Goal: Task Accomplishment & Management: Understand process/instructions

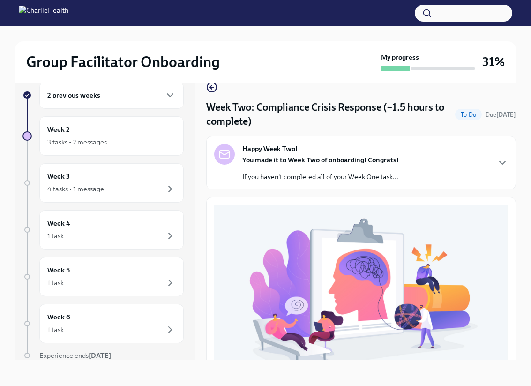
scroll to position [229, 0]
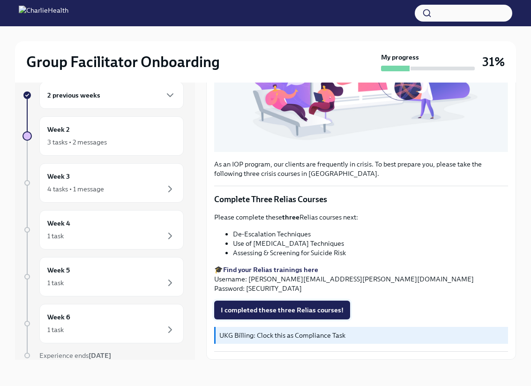
click at [281, 311] on span "I completed these three Relias courses!" at bounding box center [282, 309] width 123 height 9
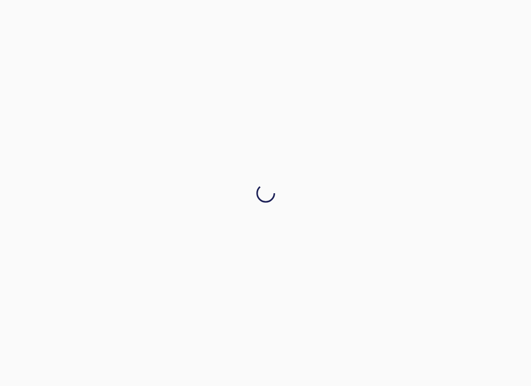
scroll to position [0, 0]
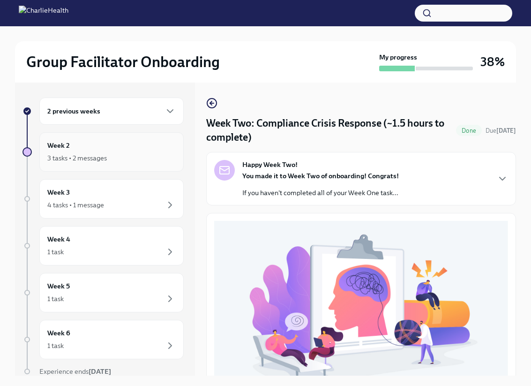
click at [106, 159] on div "3 tasks • 2 messages" at bounding box center [77, 157] width 60 height 9
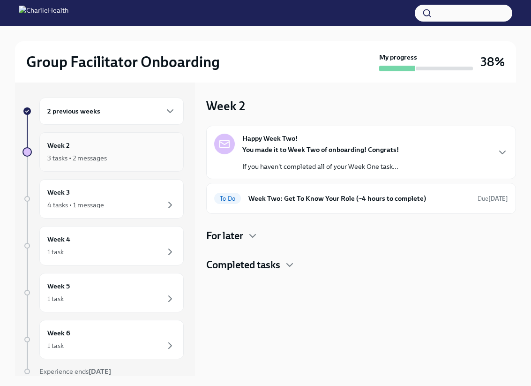
click at [143, 155] on div "3 tasks • 2 messages" at bounding box center [111, 157] width 128 height 11
click at [313, 170] on p "If you haven't completed all of your Week One task..." at bounding box center [320, 166] width 157 height 9
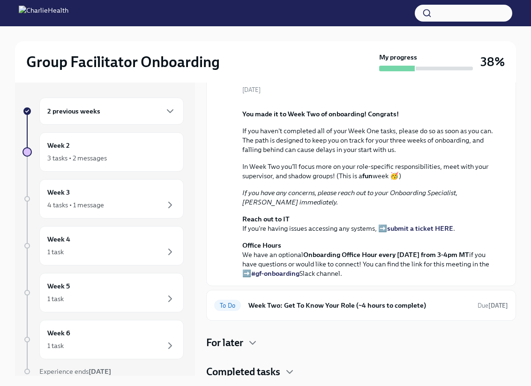
scroll to position [189, 0]
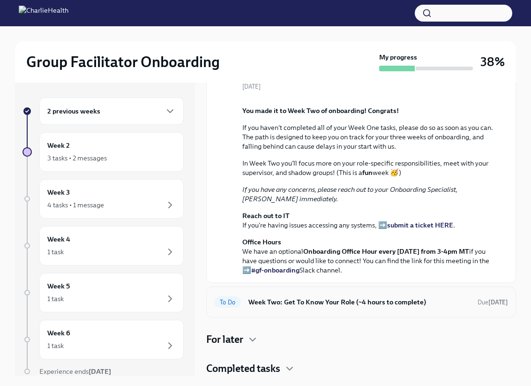
click at [350, 292] on div "To Do Week Two: Get To Know Your Role (~4 hours to complete) Due [DATE]" at bounding box center [361, 302] width 310 height 31
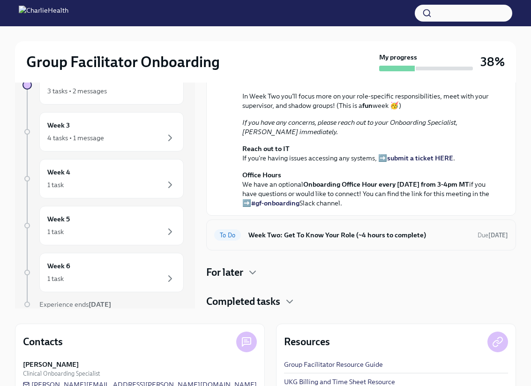
scroll to position [135, 0]
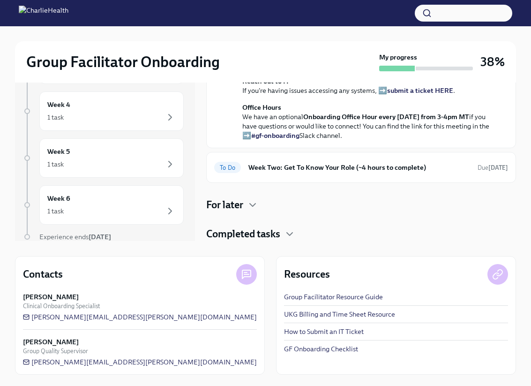
click at [247, 204] on div "For later" at bounding box center [361, 205] width 310 height 14
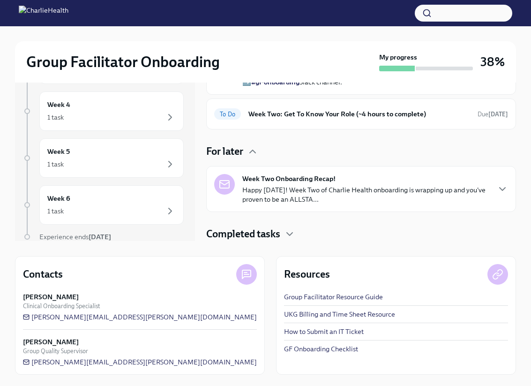
scroll to position [243, 0]
click at [290, 233] on icon "button" at bounding box center [289, 233] width 11 height 11
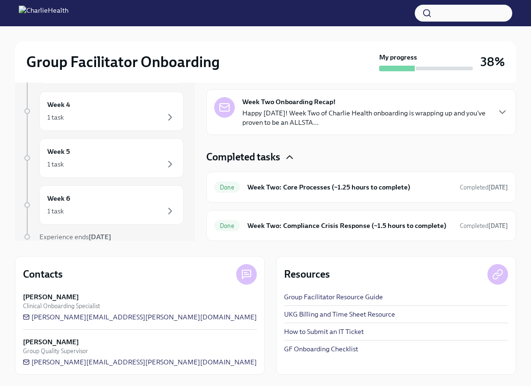
click at [290, 163] on icon "button" at bounding box center [289, 156] width 11 height 11
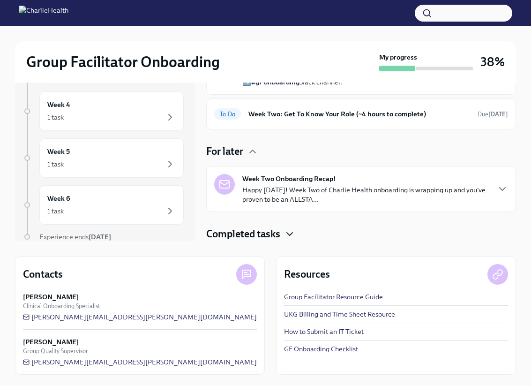
click at [347, 186] on p "Happy [DATE]! Week Two of Charlie Health onboarding is wrapping up and you've p…" at bounding box center [365, 194] width 247 height 19
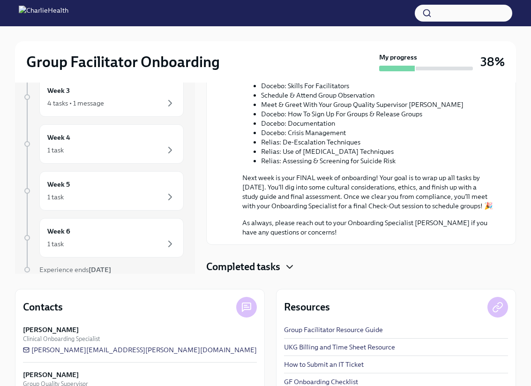
scroll to position [135, 0]
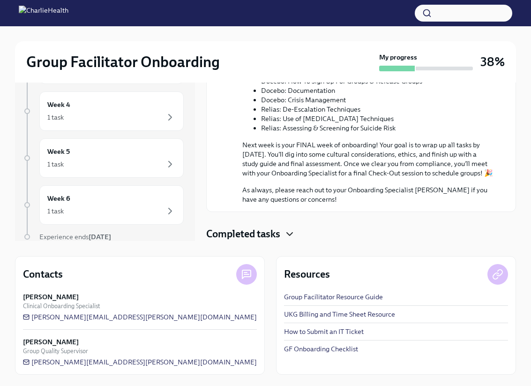
click at [280, 236] on h4 "Completed tasks" at bounding box center [243, 234] width 74 height 14
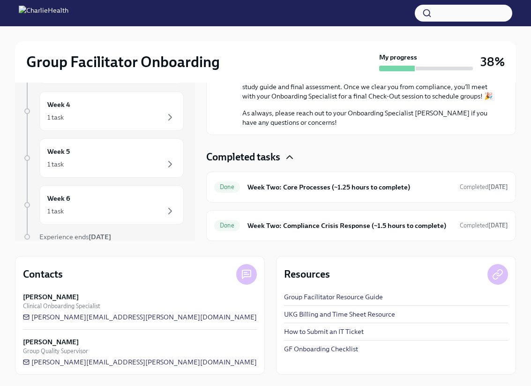
scroll to position [725, 0]
click at [303, 196] on div "Done Week Two: Core Processes (~1.25 hours to complete) Completed [DATE]" at bounding box center [361, 187] width 310 height 31
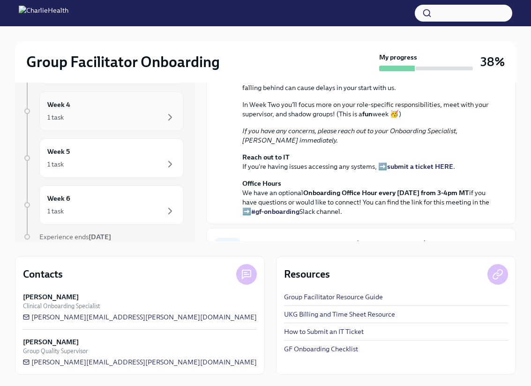
scroll to position [0, 0]
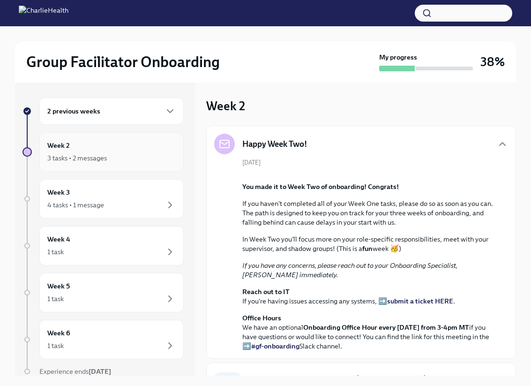
click at [91, 164] on div "Week 2 3 tasks • 2 messages" at bounding box center [111, 151] width 144 height 39
click at [496, 143] on div "Happy Week Two!" at bounding box center [361, 144] width 294 height 21
click at [499, 143] on icon "button" at bounding box center [502, 143] width 11 height 11
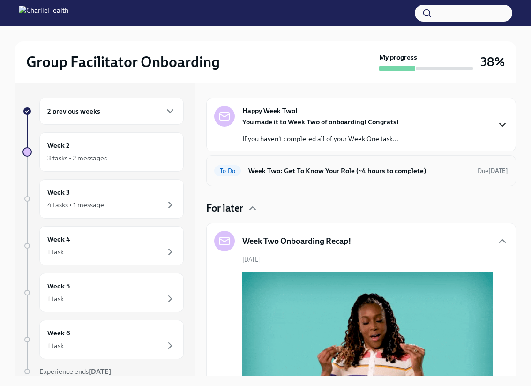
scroll to position [38, 0]
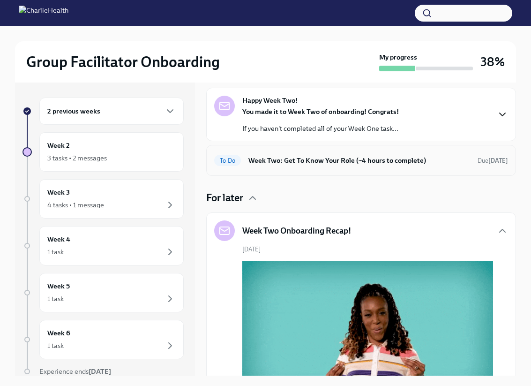
click at [333, 161] on h6 "Week Two: Get To Know Your Role (~4 hours to complete)" at bounding box center [360, 160] width 222 height 10
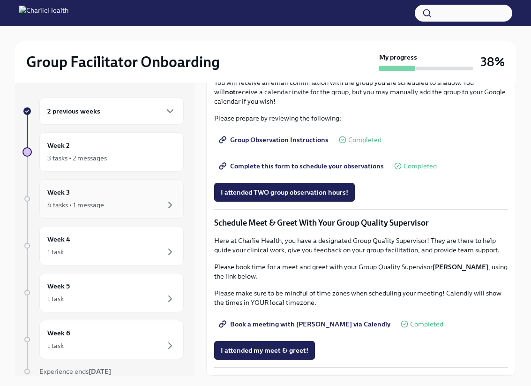
click at [130, 212] on div "Week 3 4 tasks • 1 message" at bounding box center [111, 198] width 144 height 39
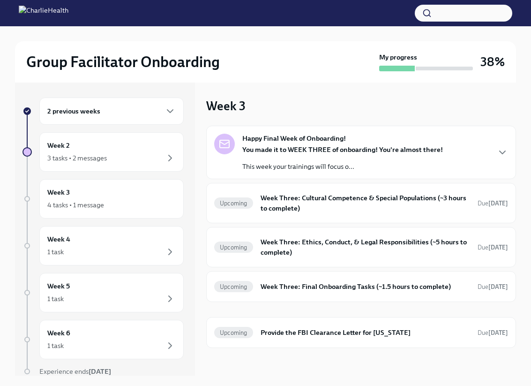
click at [301, 116] on div "Week 3 Happy Final Week of Onboarding! You made it to WEEK THREE of onboarding!…" at bounding box center [361, 223] width 310 height 250
